Goal: Check status: Check status

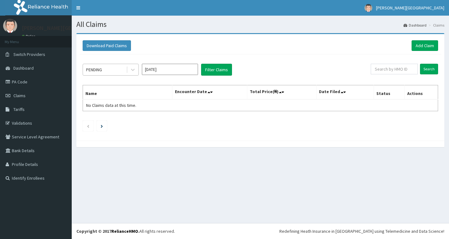
click at [125, 66] on div "PENDING" at bounding box center [104, 70] width 43 height 10
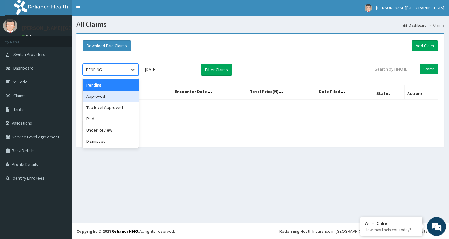
click at [115, 91] on div "Approved" at bounding box center [111, 95] width 56 height 11
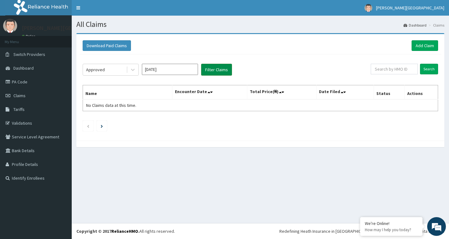
click at [222, 70] on button "Filter Claims" at bounding box center [216, 70] width 31 height 12
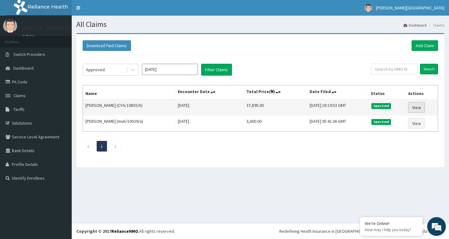
click at [421, 104] on link "View" at bounding box center [416, 107] width 17 height 11
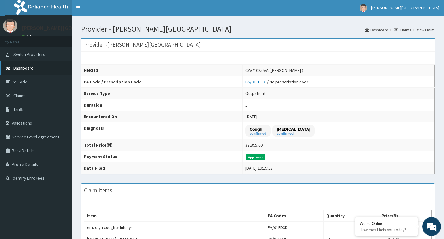
click at [32, 67] on span "Dashboard" at bounding box center [23, 68] width 20 height 6
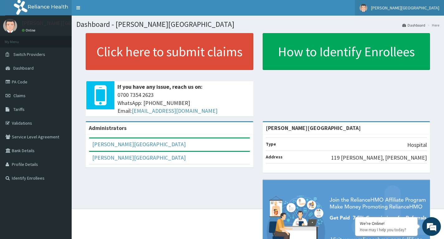
click at [429, 3] on link "[PERSON_NAME][GEOGRAPHIC_DATA]" at bounding box center [399, 8] width 89 height 16
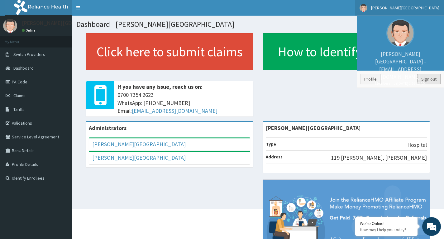
click at [424, 77] on link "Sign out" at bounding box center [429, 79] width 23 height 11
